Goal: Check status: Check status

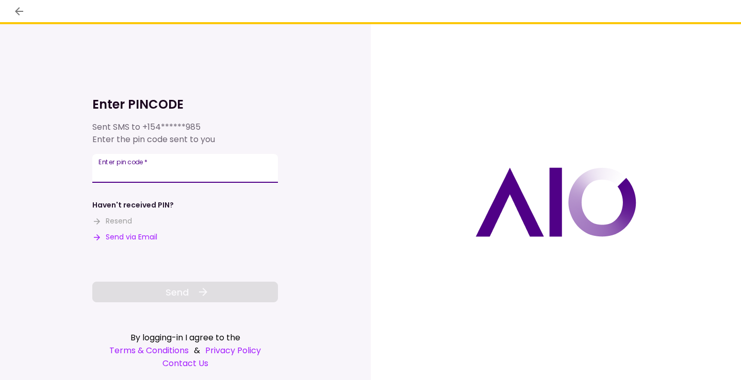
click at [207, 158] on input "Enter pin code   *" at bounding box center [185, 168] width 186 height 29
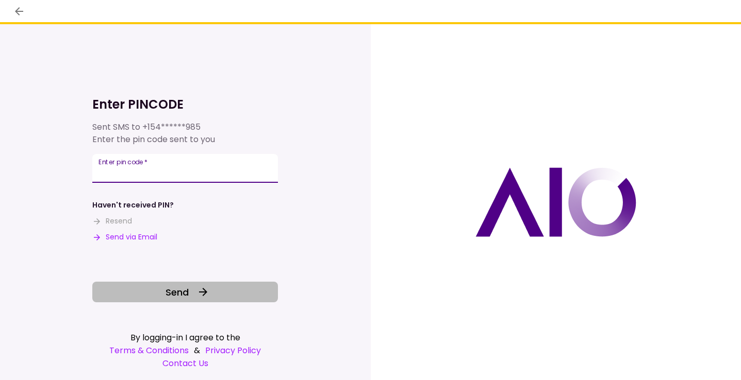
type input "******"
click at [196, 297] on button "Send" at bounding box center [185, 292] width 186 height 21
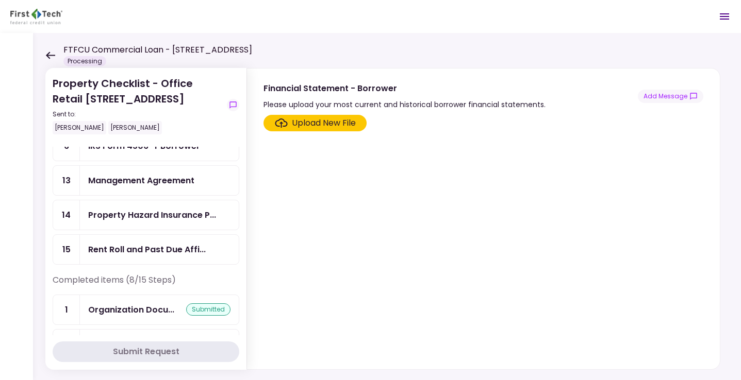
scroll to position [141, 0]
click at [157, 187] on div "Management Agreement" at bounding box center [141, 180] width 106 height 13
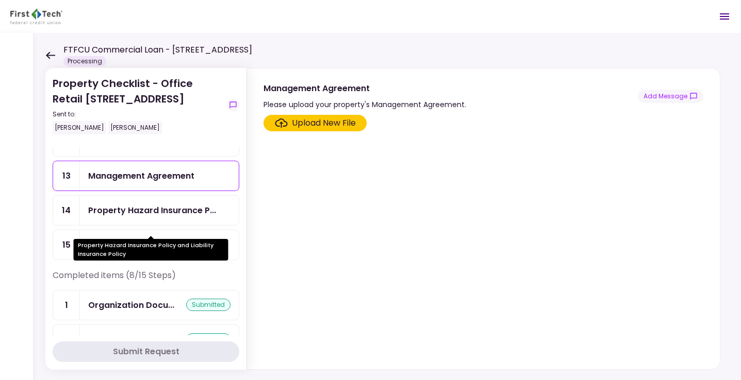
scroll to position [145, 0]
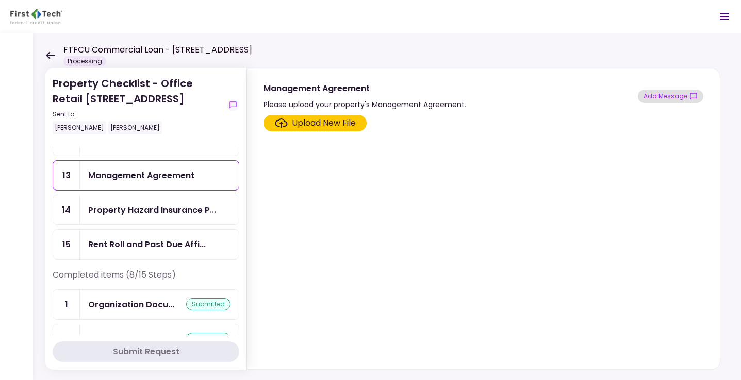
click at [665, 97] on button "Add Message" at bounding box center [670, 96] width 65 height 13
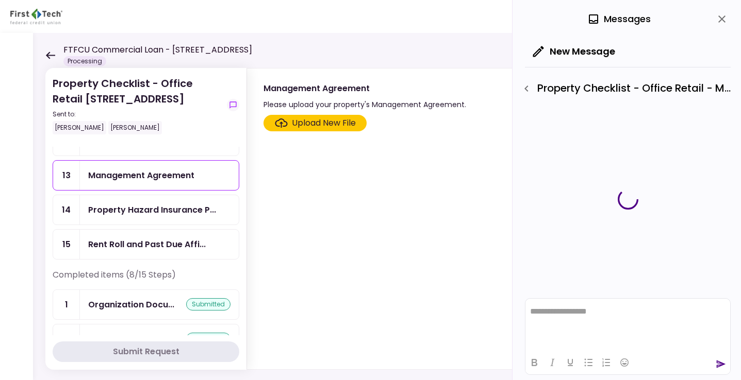
scroll to position [0, 0]
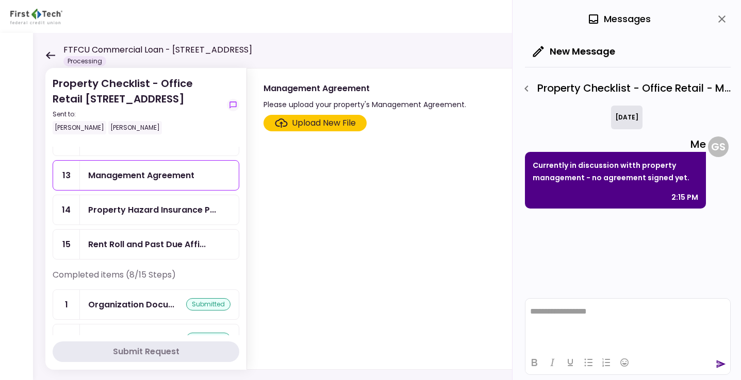
click at [111, 217] on div "Property Hazard Insurance P..." at bounding box center [152, 210] width 128 height 13
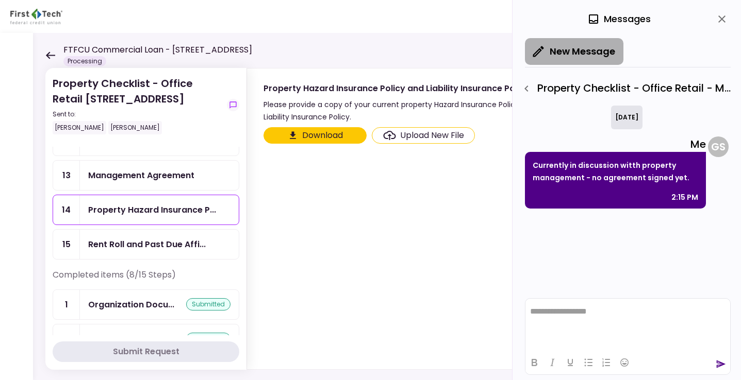
click at [566, 57] on button "New Message" at bounding box center [574, 51] width 98 height 27
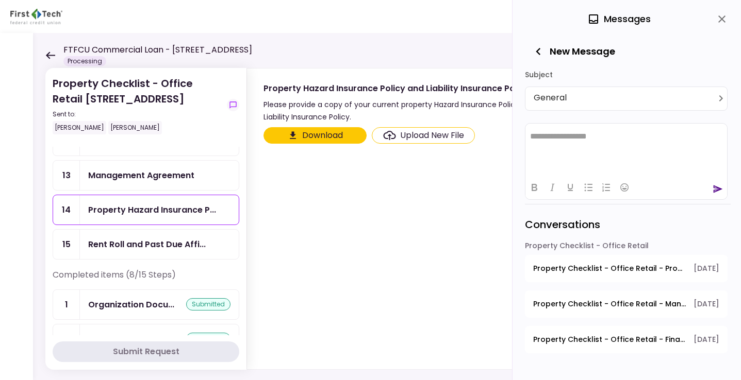
click at [576, 102] on body "**********" at bounding box center [370, 190] width 741 height 380
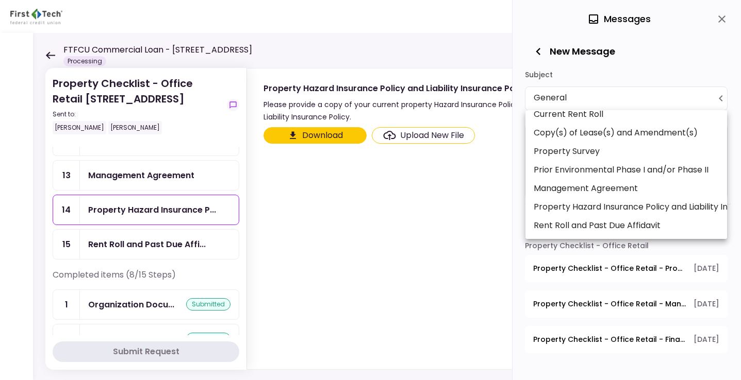
scroll to position [176, 0]
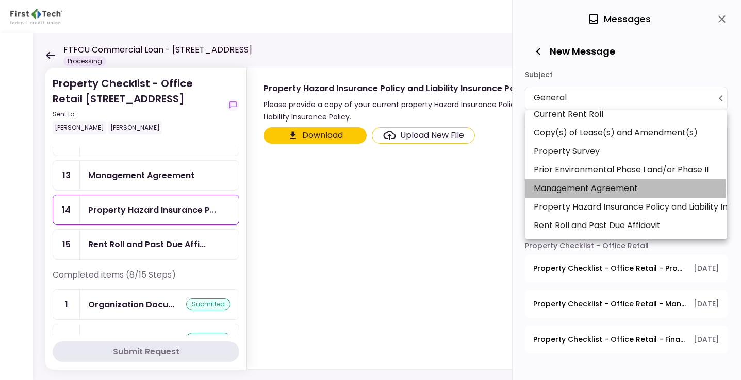
click at [583, 187] on li "Management Agreement" at bounding box center [626, 188] width 202 height 19
type input "**********"
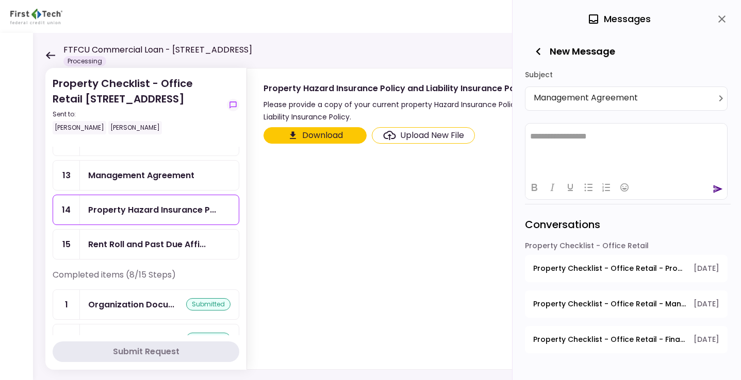
click at [570, 145] on html "**********" at bounding box center [626, 136] width 202 height 26
click at [712, 189] on div at bounding box center [626, 187] width 202 height 20
click at [717, 189] on icon "send" at bounding box center [718, 189] width 10 height 10
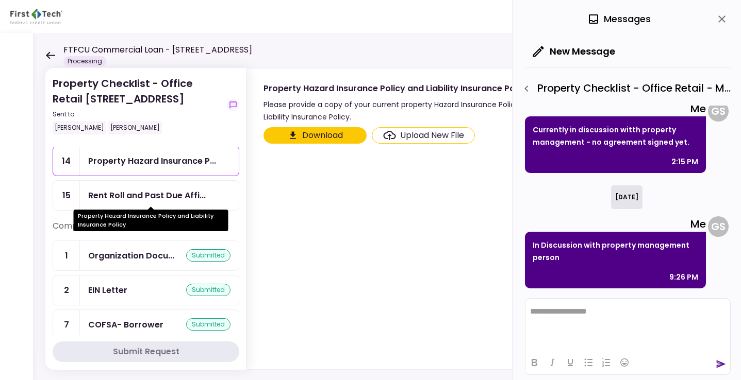
scroll to position [205, 0]
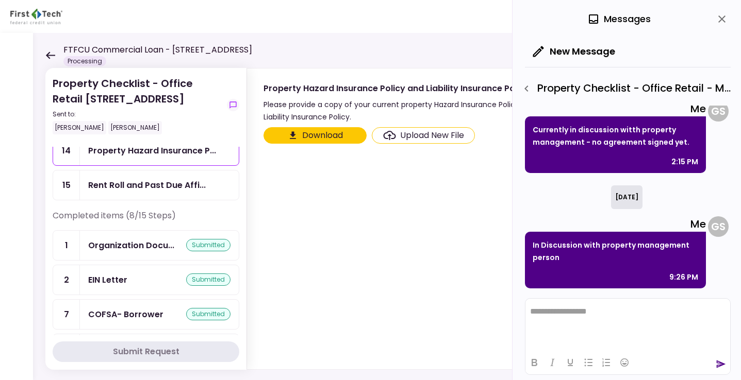
click at [128, 200] on div "Rent Roll and Past Due Affi..." at bounding box center [159, 185] width 159 height 29
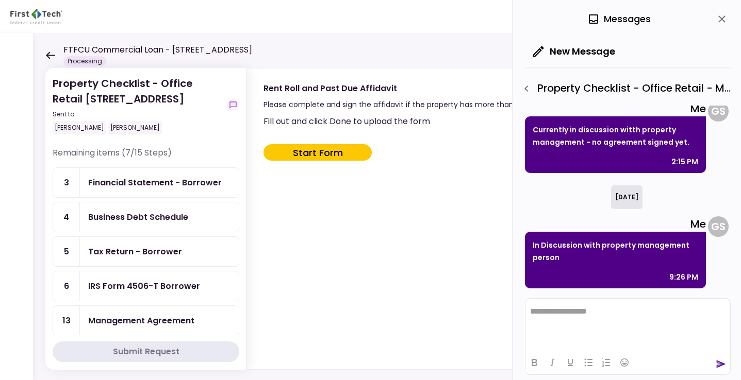
click at [140, 191] on div "Financial Statement - Borrower" at bounding box center [159, 182] width 159 height 29
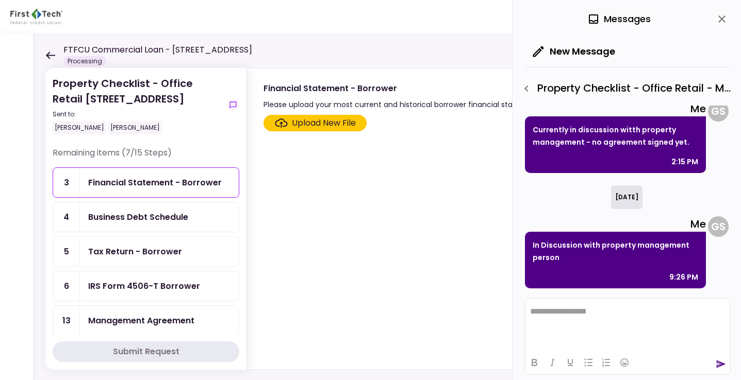
click at [140, 223] on div "Business Debt Schedule" at bounding box center [159, 217] width 159 height 29
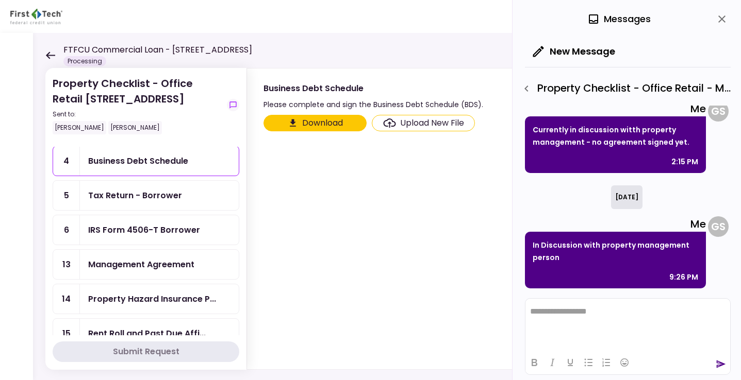
scroll to position [60, 0]
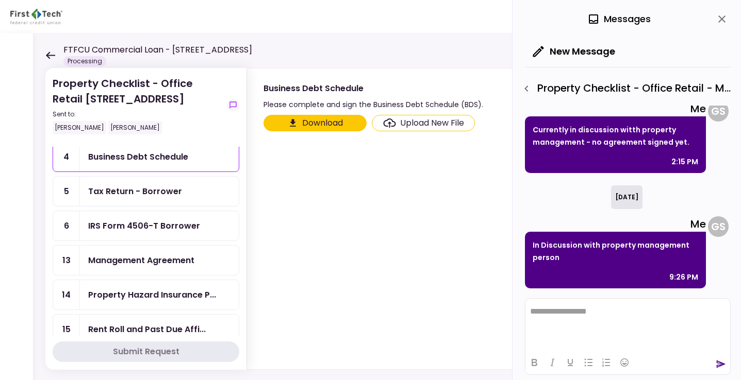
click at [132, 241] on div "IRS Form 4506-T Borrower" at bounding box center [159, 225] width 159 height 29
click at [131, 267] on div "Management Agreement" at bounding box center [141, 260] width 106 height 13
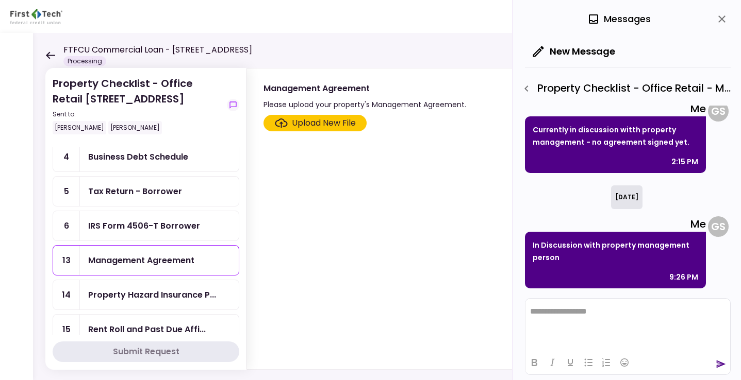
click at [131, 310] on div "Property Hazard Insurance P..." at bounding box center [159, 294] width 159 height 29
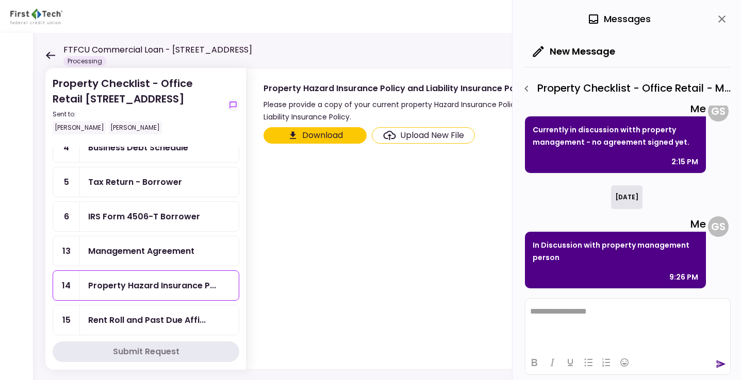
scroll to position [73, 0]
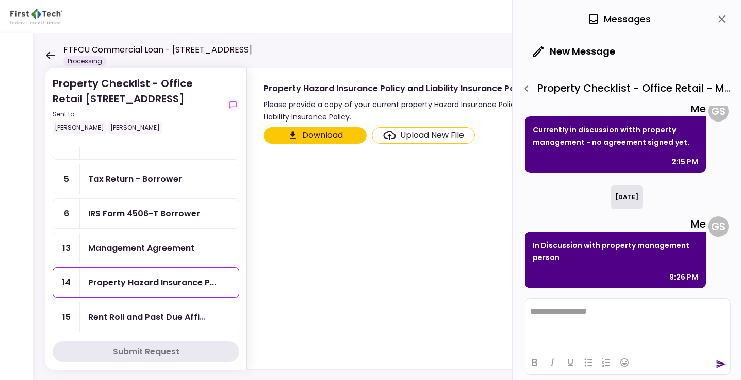
click at [133, 255] on div "Management Agreement" at bounding box center [141, 248] width 106 height 13
